Goal: Task Accomplishment & Management: Complete application form

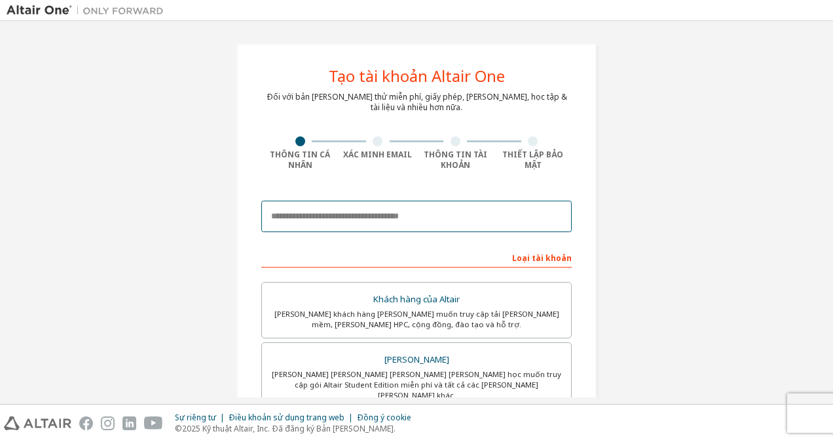
click at [290, 214] on input "email" at bounding box center [416, 215] width 310 height 31
type input "**********"
type input "***"
type input "**********"
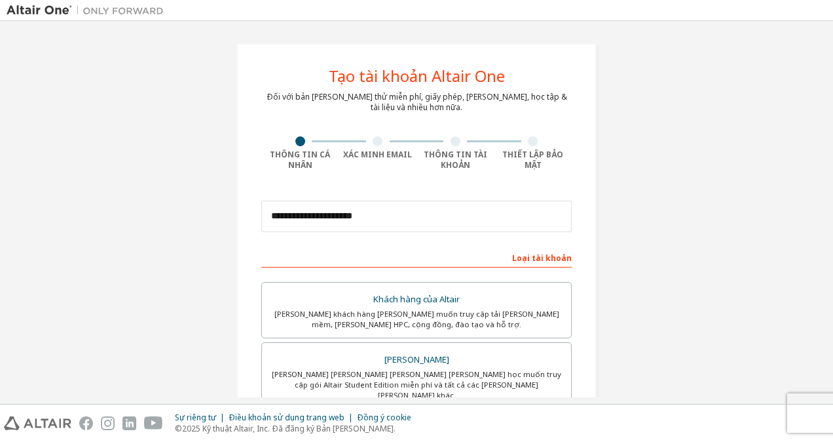
type input "*********"
click at [302, 251] on div "Loại tài khoản" at bounding box center [416, 256] width 310 height 21
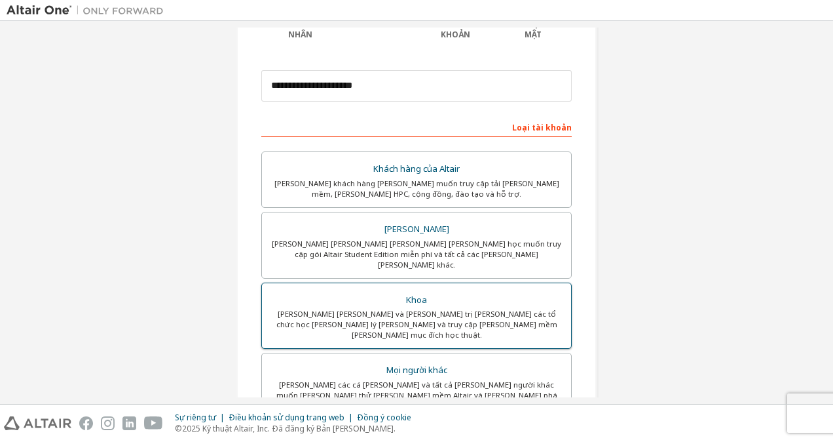
scroll to position [131, 0]
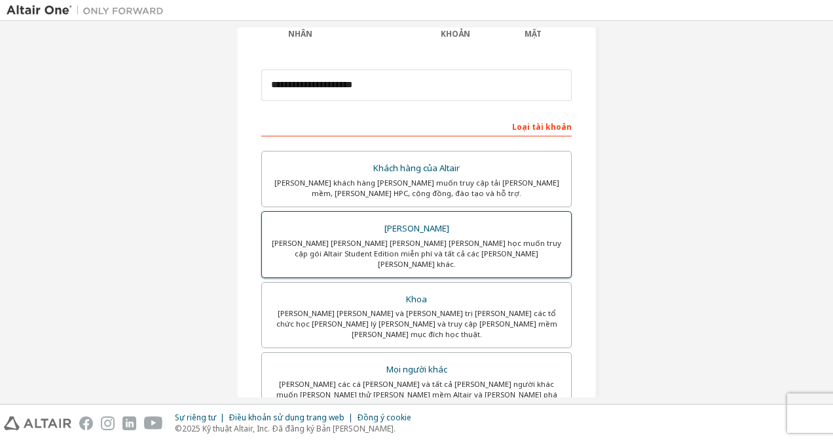
click at [407, 223] on div "Sinh viên" at bounding box center [416, 228] width 293 height 18
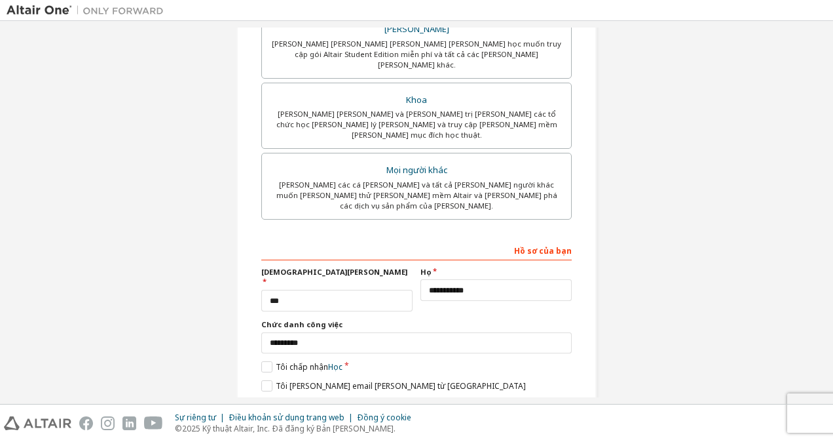
scroll to position [331, 0]
click at [295, 288] on input "***" at bounding box center [336, 299] width 151 height 22
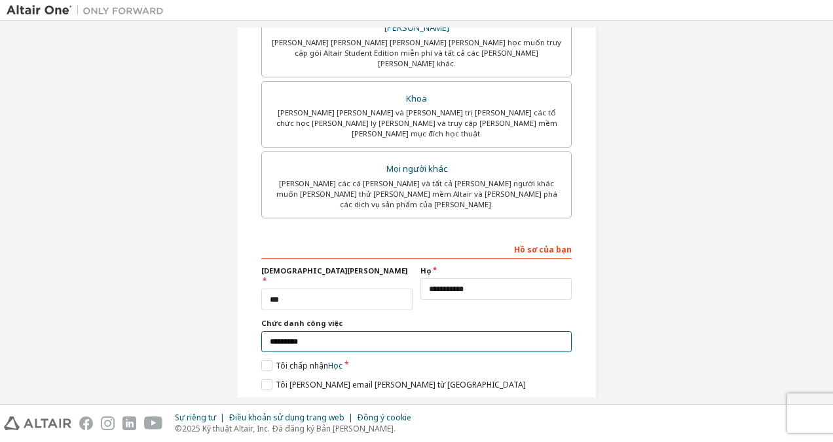
drag, startPoint x: 316, startPoint y: 296, endPoint x: 328, endPoint y: 291, distance: 12.9
click at [316, 331] on input "*********" at bounding box center [416, 342] width 310 height 22
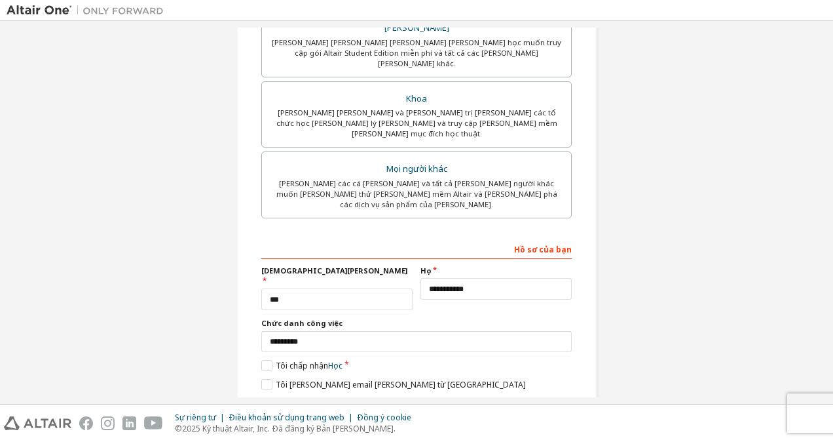
drag, startPoint x: 124, startPoint y: 316, endPoint x: 164, endPoint y: 308, distance: 40.9
click at [125, 316] on div "**********" at bounding box center [417, 69] width 820 height 746
click at [261, 360] on label "Tôi chấp nhận Học" at bounding box center [301, 365] width 81 height 11
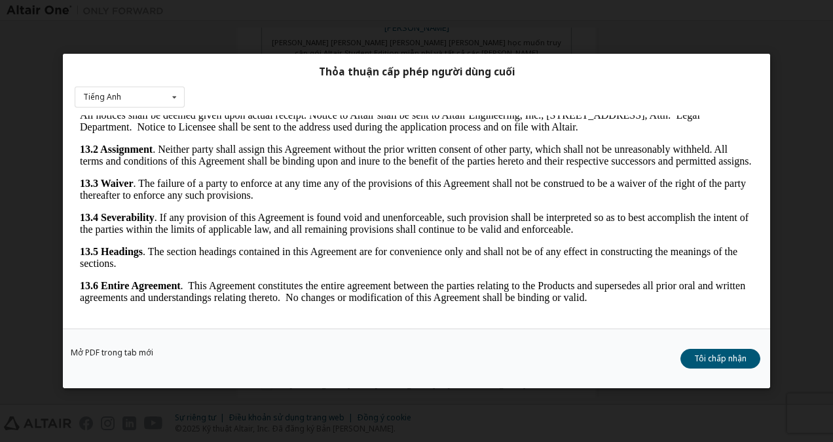
scroll to position [2163, 0]
click at [739, 351] on button "Tôi chấp nhận" at bounding box center [721, 358] width 80 height 20
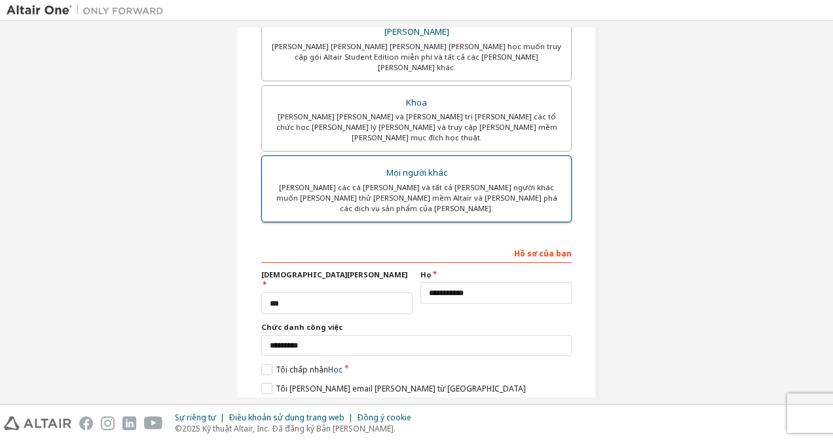
scroll to position [331, 0]
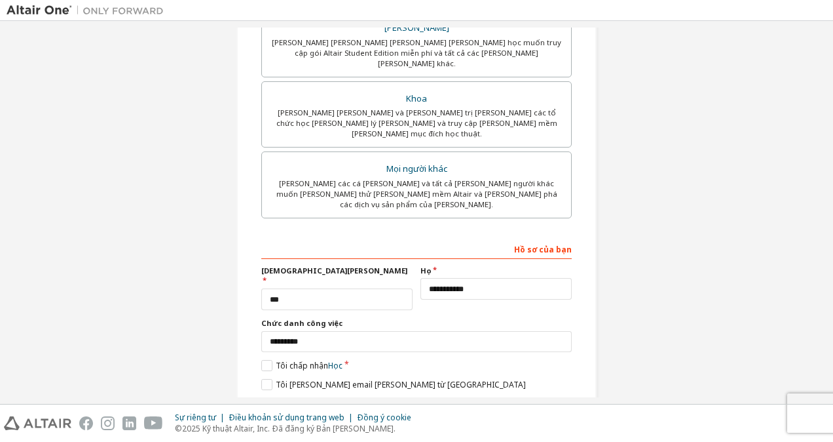
click at [430, 398] on button "Sau" at bounding box center [415, 408] width 69 height 20
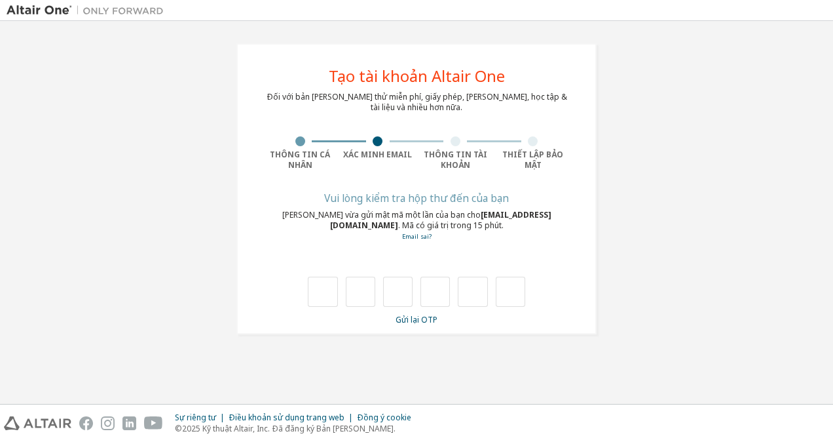
type input "*"
click at [367, 293] on input "*" at bounding box center [360, 291] width 29 height 30
click at [367, 293] on input "text" at bounding box center [360, 291] width 29 height 30
type input "*"
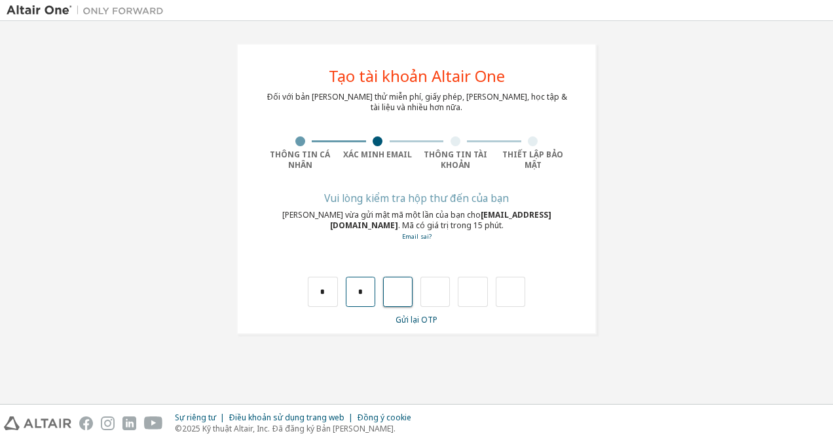
type input "*"
click at [404, 291] on input "*" at bounding box center [397, 291] width 29 height 30
drag, startPoint x: 399, startPoint y: 289, endPoint x: 408, endPoint y: 291, distance: 9.4
click at [399, 289] on input "text" at bounding box center [397, 291] width 29 height 30
type input "*"
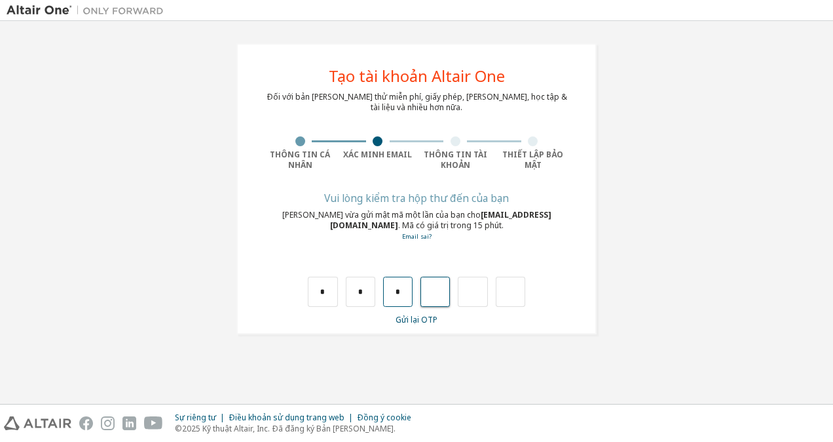
type input "*"
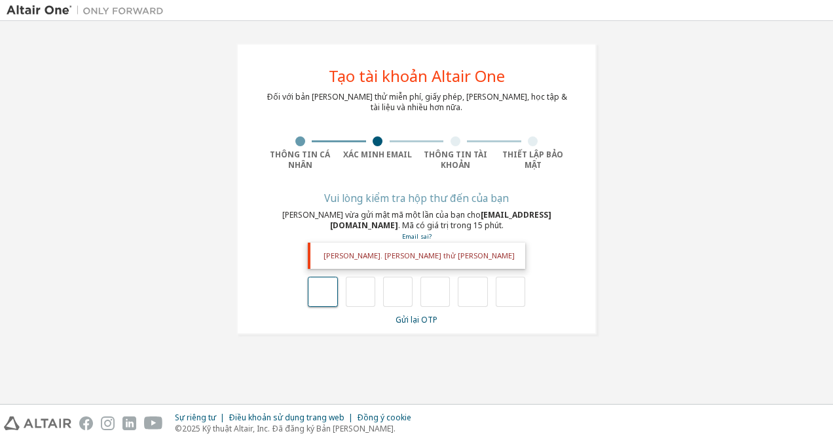
click at [330, 288] on input "text" at bounding box center [322, 291] width 29 height 30
click at [328, 293] on input "text" at bounding box center [322, 291] width 29 height 30
type input "*"
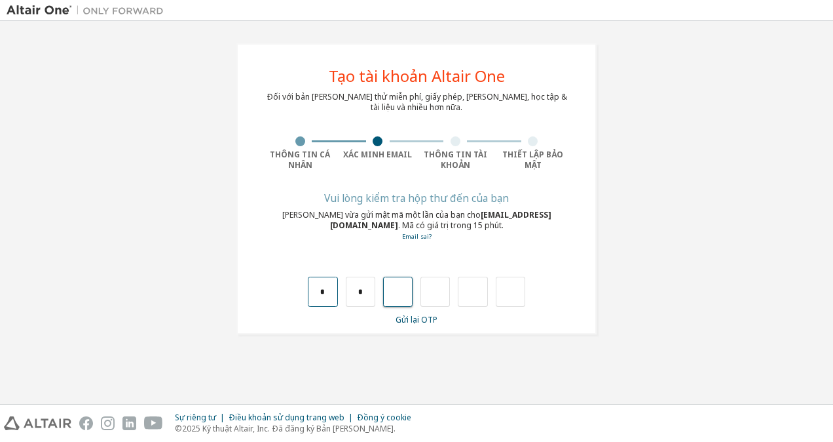
type input "*"
click at [328, 293] on div "*" at bounding box center [314, 291] width 29 height 30
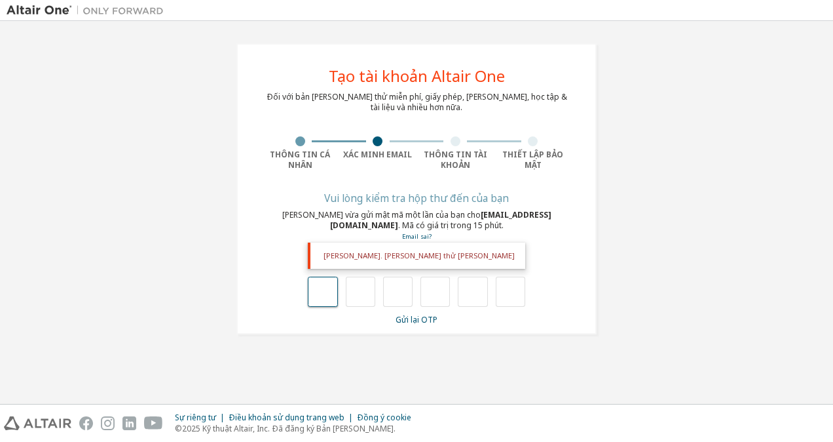
click at [326, 290] on input "text" at bounding box center [322, 291] width 29 height 30
type input "*"
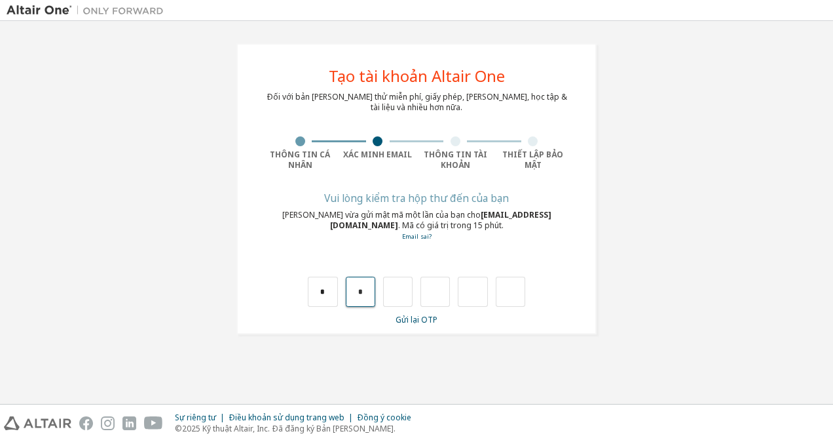
click at [366, 291] on input "*" at bounding box center [360, 291] width 29 height 30
type input "*"
click at [439, 292] on input "*" at bounding box center [435, 291] width 29 height 30
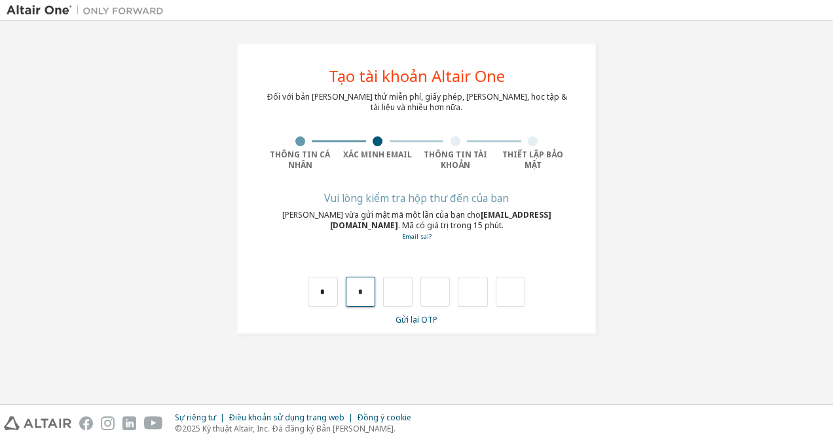
click at [367, 292] on input "*" at bounding box center [360, 291] width 29 height 30
type input "*"
click at [363, 288] on input "*" at bounding box center [360, 291] width 29 height 30
type input "*"
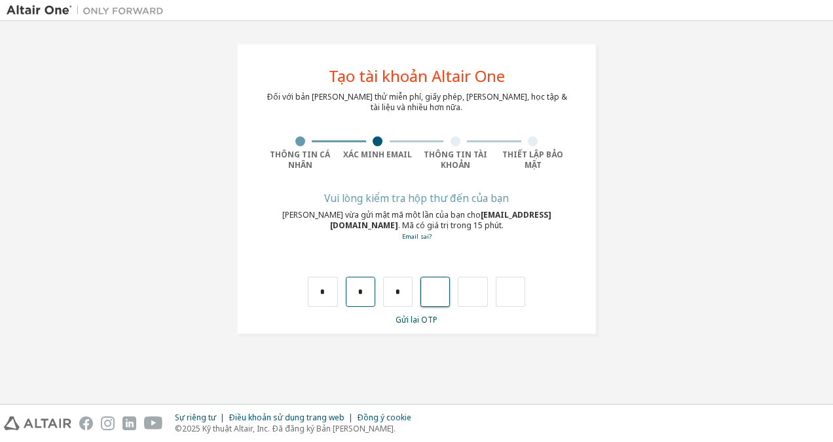
type input "*"
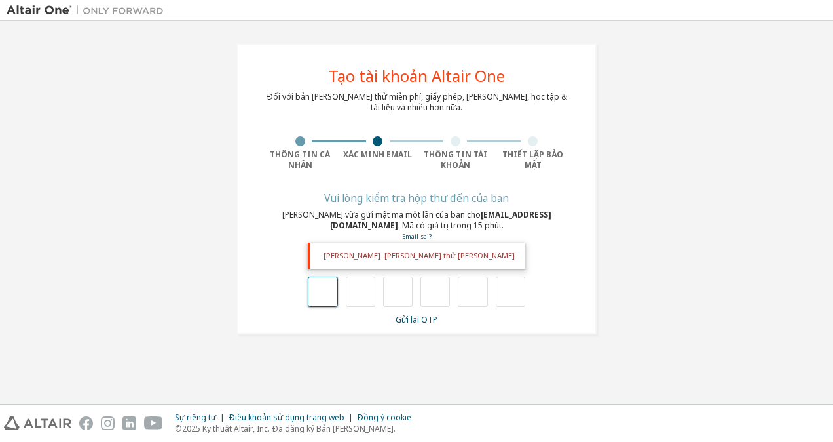
click at [326, 284] on input "text" at bounding box center [322, 291] width 29 height 30
type input "*"
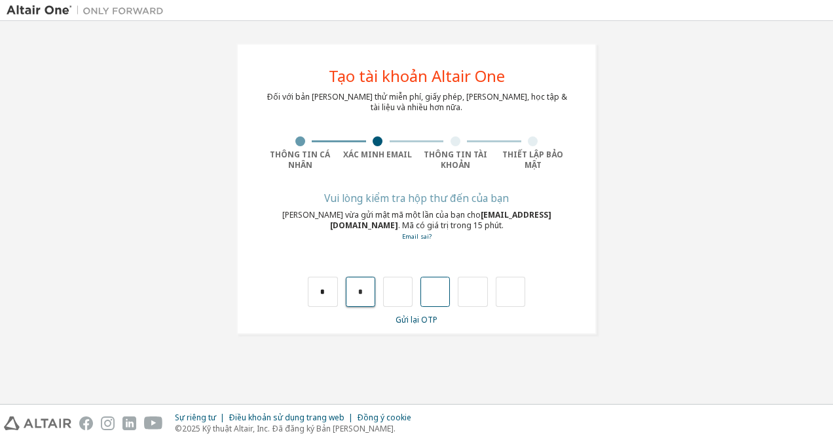
drag, startPoint x: 365, startPoint y: 291, endPoint x: 434, endPoint y: 283, distance: 69.2
click at [367, 290] on input "*" at bounding box center [360, 291] width 29 height 30
type input "*"
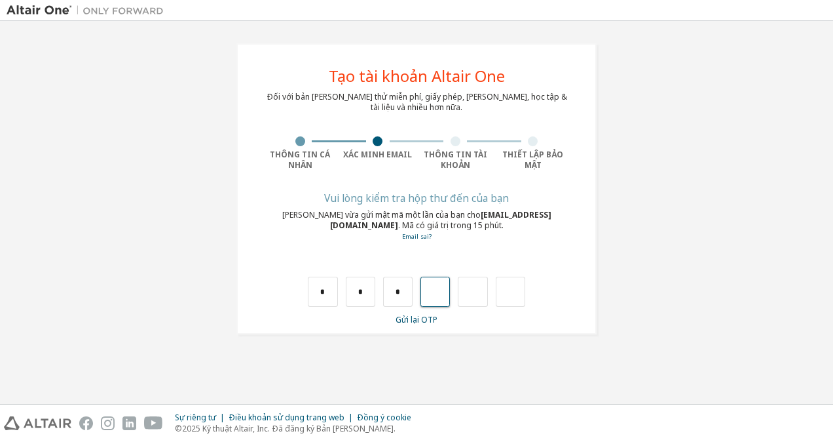
type input "*"
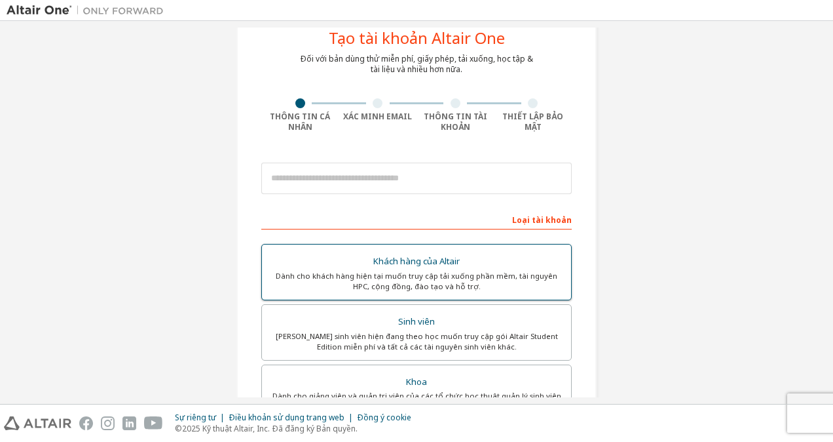
scroll to position [66, 0]
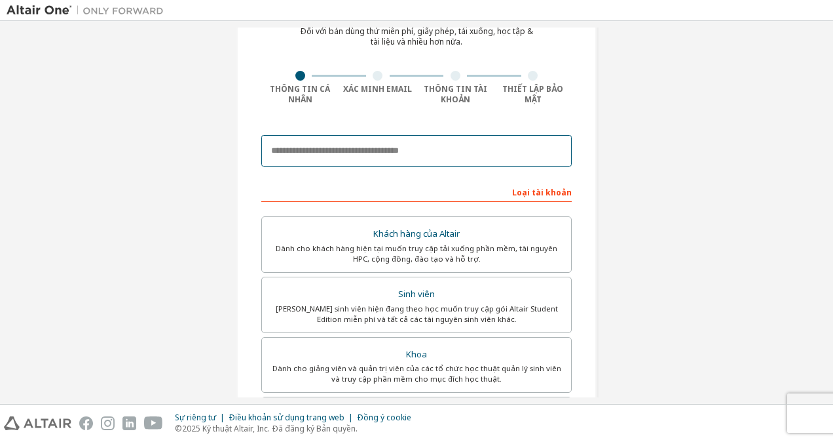
click at [372, 151] on input "email" at bounding box center [416, 150] width 310 height 31
type input "**********"
type input "***"
type input "**********"
type input "*********"
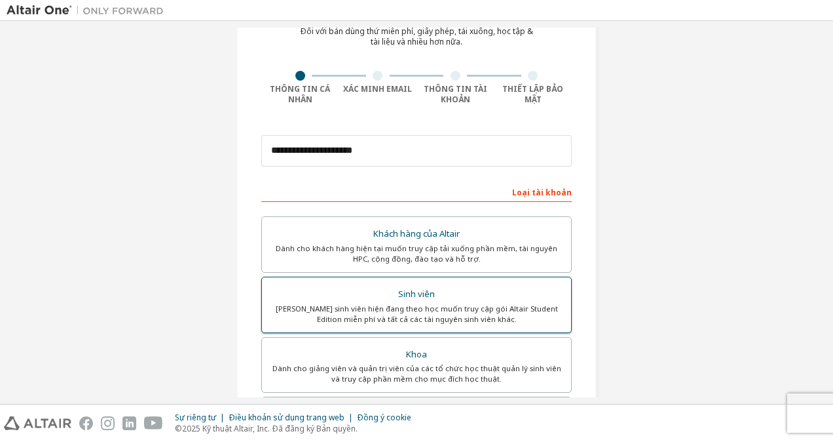
click at [392, 310] on div "[PERSON_NAME] sinh viên hiện đang theo học muốn truy cập gói Altair Student Edi…" at bounding box center [416, 313] width 293 height 21
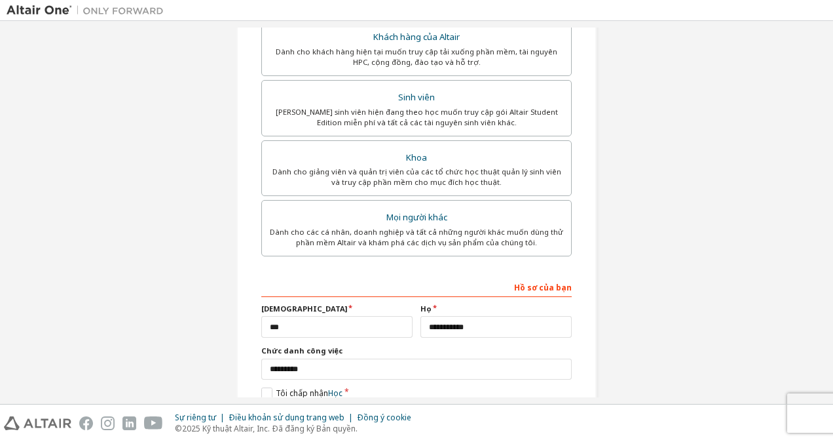
scroll to position [328, 0]
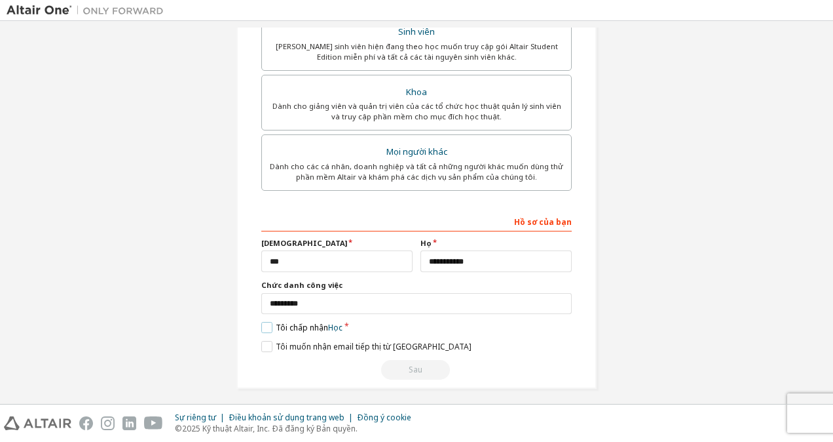
click at [261, 326] on label "Tôi chấp nhận Học" at bounding box center [301, 327] width 81 height 11
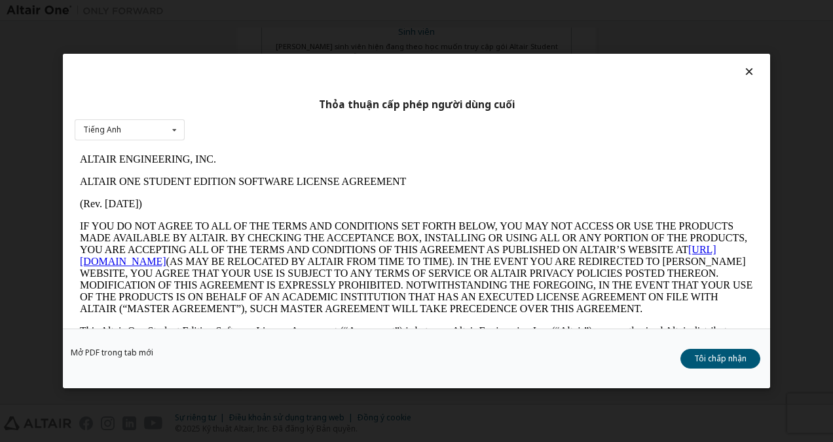
scroll to position [0, 0]
click at [720, 357] on button "Tôi chấp nhận" at bounding box center [721, 358] width 80 height 20
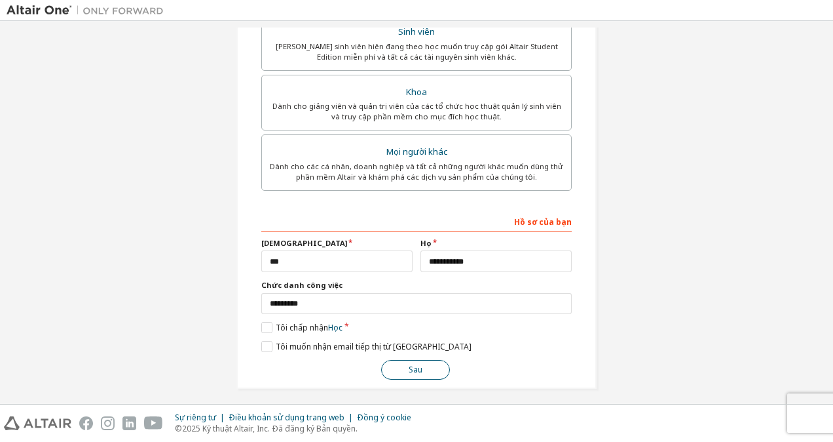
click at [404, 363] on button "Sau" at bounding box center [415, 370] width 69 height 20
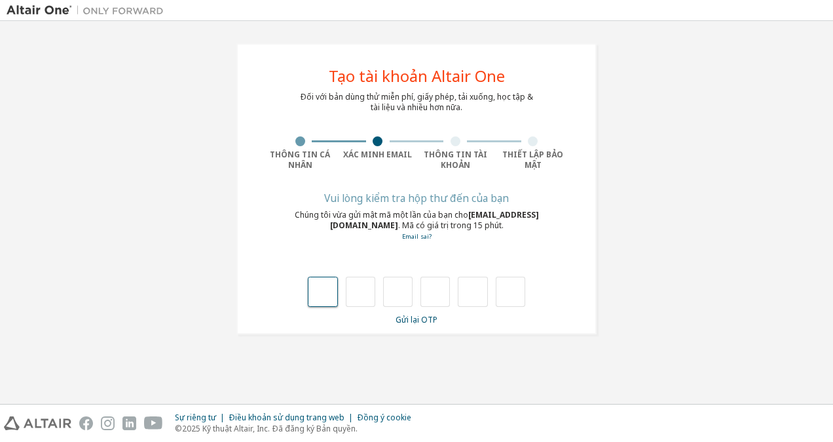
type input "*"
click at [363, 291] on input "*" at bounding box center [360, 291] width 29 height 30
drag, startPoint x: 367, startPoint y: 290, endPoint x: 358, endPoint y: 291, distance: 9.8
click at [358, 291] on input "*" at bounding box center [360, 291] width 29 height 30
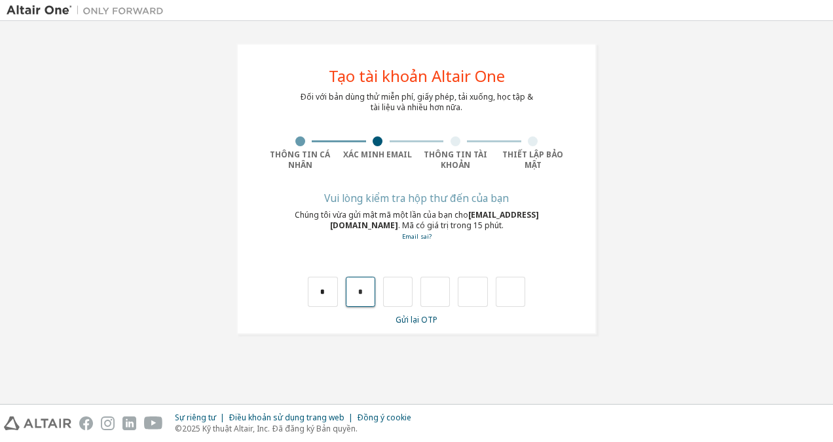
type input "*"
drag, startPoint x: 400, startPoint y: 290, endPoint x: 392, endPoint y: 292, distance: 8.1
click at [389, 292] on input "*" at bounding box center [397, 291] width 29 height 30
type input "*"
drag, startPoint x: 442, startPoint y: 292, endPoint x: 427, endPoint y: 290, distance: 14.5
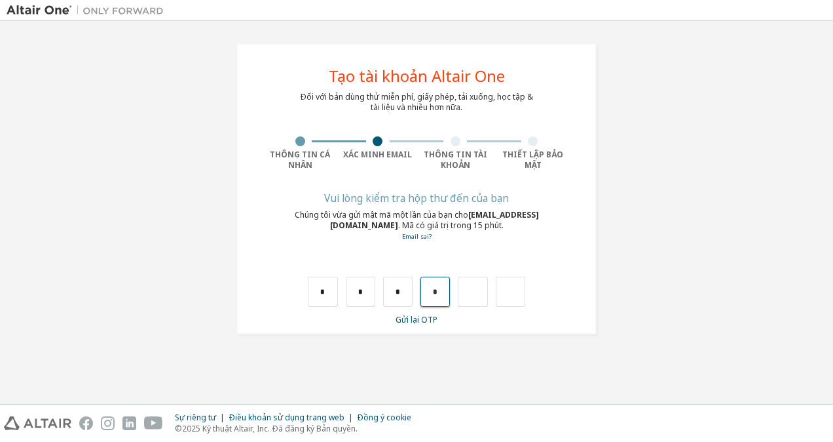
click at [427, 290] on input "*" at bounding box center [435, 291] width 29 height 30
type input "*"
click at [468, 290] on input "*" at bounding box center [472, 291] width 29 height 30
type input "*"
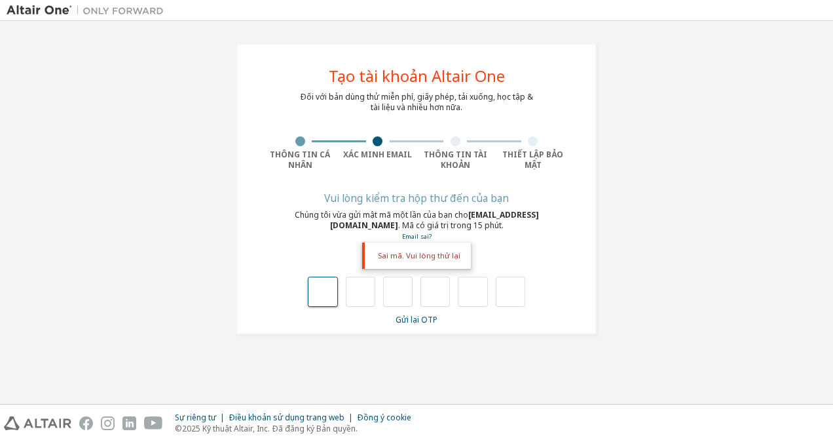
click at [320, 287] on input "text" at bounding box center [322, 291] width 29 height 30
type input "*"
click at [358, 291] on input "*" at bounding box center [360, 291] width 29 height 30
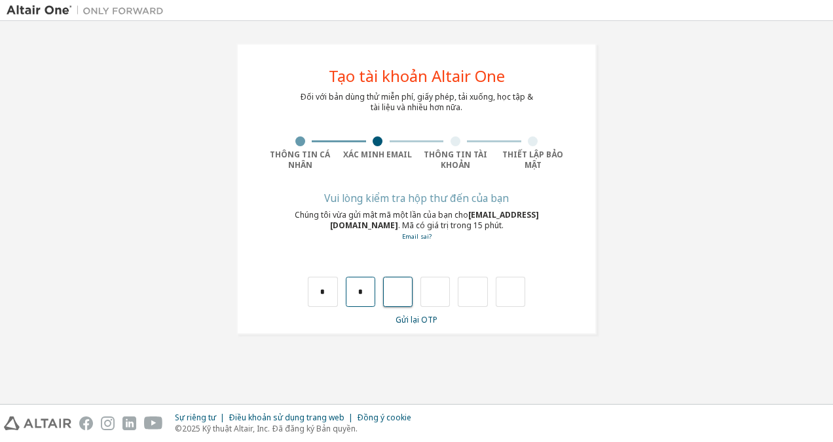
type input "*"
click at [361, 291] on input "*" at bounding box center [360, 291] width 29 height 30
drag, startPoint x: 359, startPoint y: 290, endPoint x: 334, endPoint y: 285, distance: 25.3
click at [334, 285] on div "* * *" at bounding box center [416, 291] width 217 height 30
drag, startPoint x: 364, startPoint y: 291, endPoint x: 354, endPoint y: 291, distance: 9.8
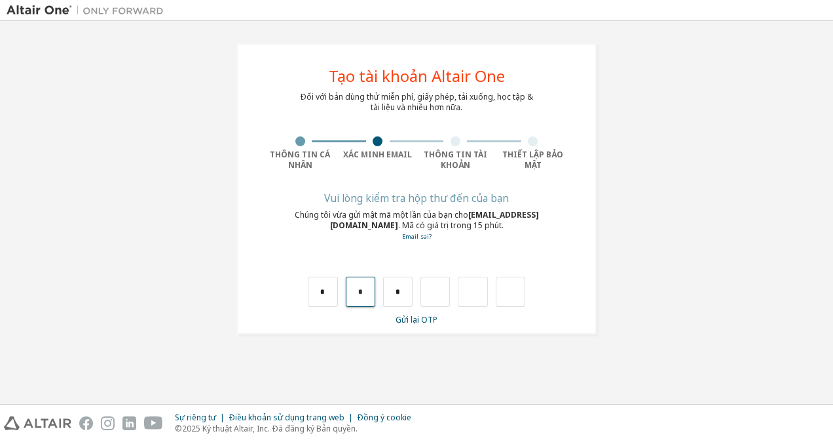
click at [354, 291] on input "*" at bounding box center [360, 291] width 29 height 30
type input "*"
drag, startPoint x: 400, startPoint y: 292, endPoint x: 412, endPoint y: 292, distance: 12.5
click at [398, 290] on input "text" at bounding box center [397, 291] width 29 height 30
type input "*"
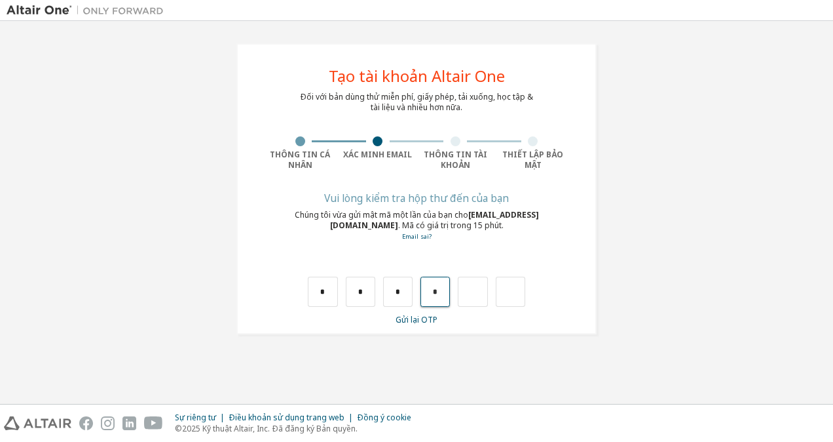
drag, startPoint x: 439, startPoint y: 292, endPoint x: 428, endPoint y: 290, distance: 11.3
click at [428, 290] on input "*" at bounding box center [435, 291] width 29 height 30
type input "*"
click at [470, 294] on input "*" at bounding box center [472, 291] width 29 height 30
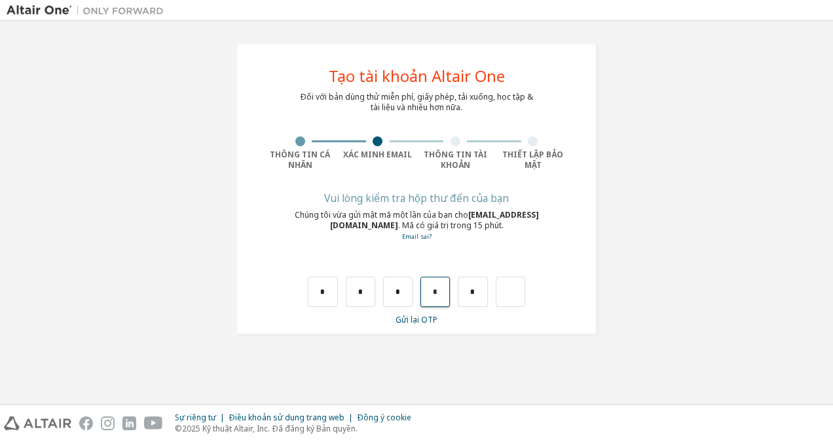
click at [438, 290] on input "*" at bounding box center [435, 291] width 29 height 30
click at [432, 290] on input "*" at bounding box center [435, 291] width 29 height 30
drag, startPoint x: 445, startPoint y: 287, endPoint x: 432, endPoint y: 287, distance: 13.8
click at [432, 287] on input "*" at bounding box center [435, 291] width 29 height 30
click at [510, 292] on input "text" at bounding box center [510, 291] width 29 height 30
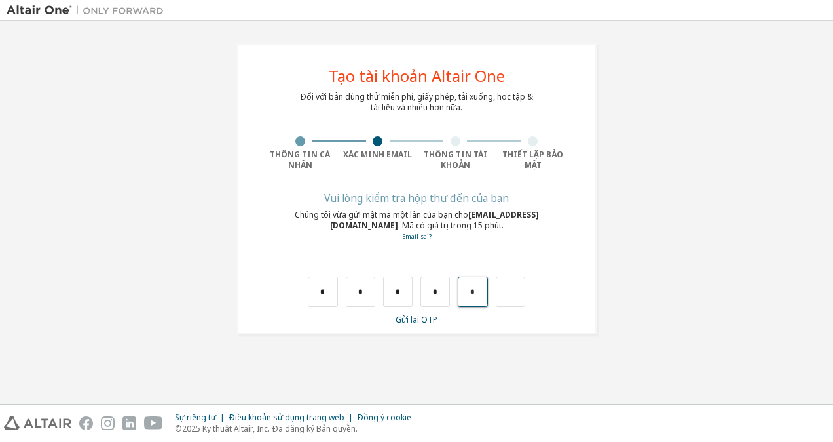
drag, startPoint x: 475, startPoint y: 290, endPoint x: 468, endPoint y: 290, distance: 7.2
click at [468, 290] on input "*" at bounding box center [472, 291] width 29 height 30
drag, startPoint x: 441, startPoint y: 289, endPoint x: 430, endPoint y: 289, distance: 10.5
click at [430, 289] on input "*" at bounding box center [435, 291] width 29 height 30
type input "*"
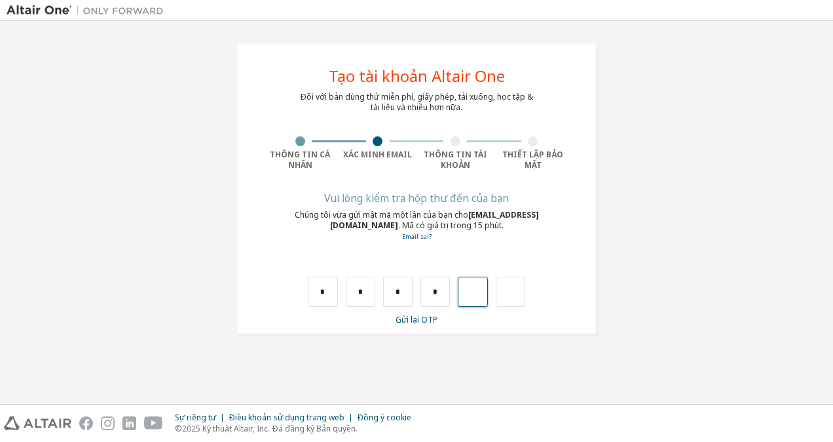
click at [476, 289] on input "text" at bounding box center [472, 291] width 29 height 30
click at [475, 290] on input "text" at bounding box center [472, 291] width 29 height 30
click at [475, 294] on input "text" at bounding box center [472, 291] width 29 height 30
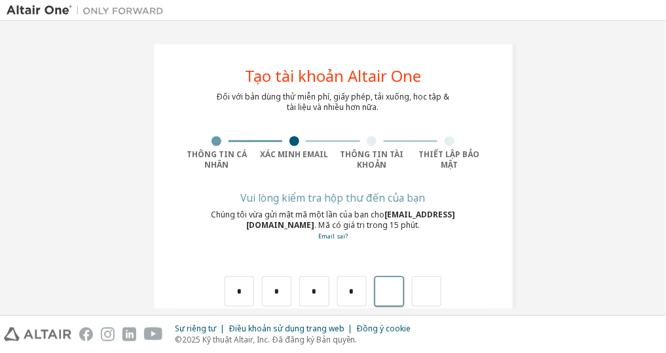
scroll to position [39, 0]
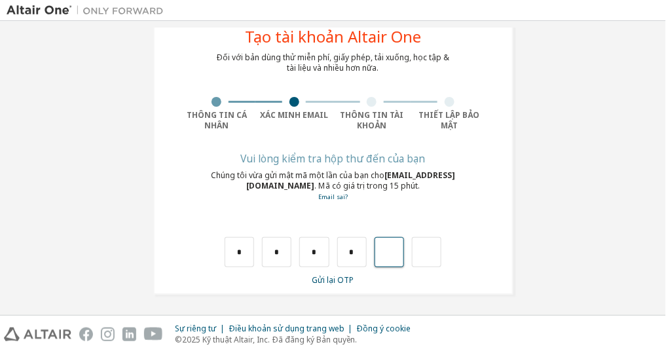
click at [385, 255] on input "text" at bounding box center [389, 252] width 29 height 30
type input "*"
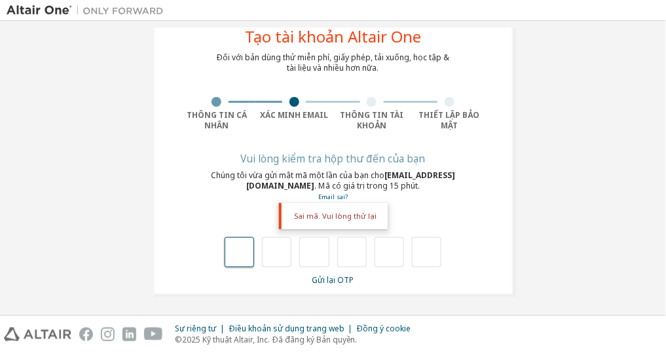
click at [241, 253] on input "text" at bounding box center [239, 252] width 29 height 30
type input "*"
drag, startPoint x: 273, startPoint y: 250, endPoint x: 245, endPoint y: 244, distance: 28.1
click at [245, 244] on div "* *" at bounding box center [333, 252] width 217 height 30
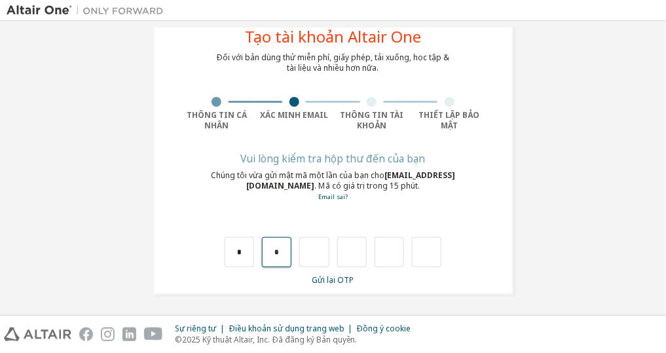
drag, startPoint x: 276, startPoint y: 250, endPoint x: 265, endPoint y: 250, distance: 11.1
click at [265, 250] on input "*" at bounding box center [276, 252] width 29 height 30
drag, startPoint x: 244, startPoint y: 250, endPoint x: 221, endPoint y: 250, distance: 22.9
click at [221, 250] on div "*" at bounding box center [333, 238] width 310 height 57
type input "*"
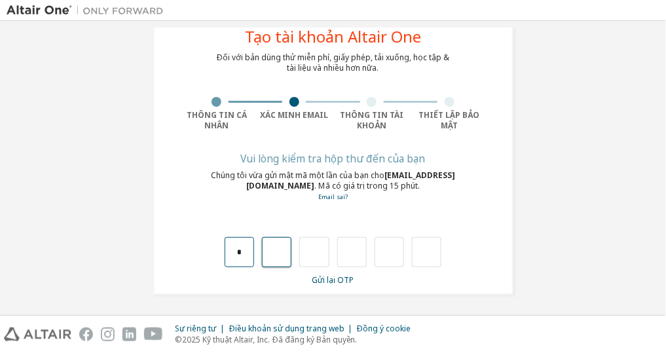
type input "*"
click at [326, 278] on link "Gửi lại OTP" at bounding box center [333, 279] width 42 height 11
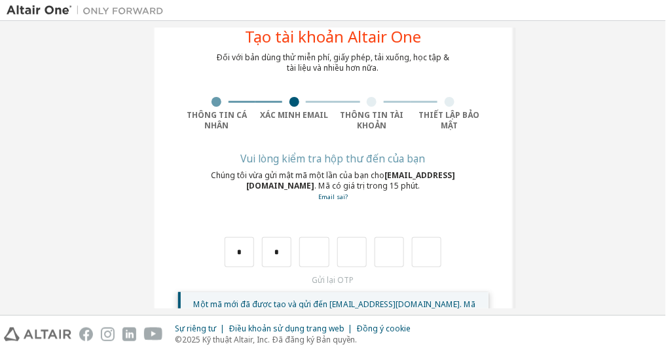
scroll to position [81, 0]
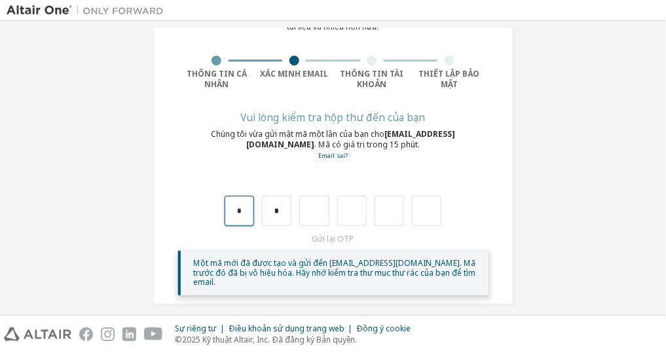
click at [236, 206] on input "*" at bounding box center [239, 211] width 29 height 30
type input "*"
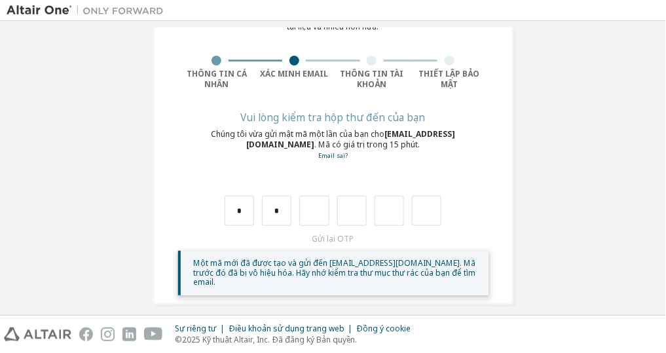
type input "*"
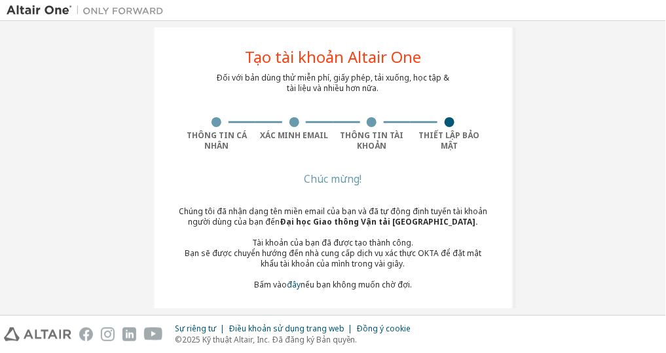
scroll to position [0, 0]
